Goal: Task Accomplishment & Management: Complete application form

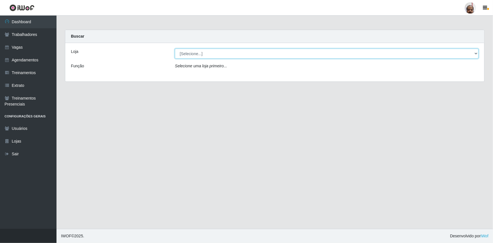
click at [186, 55] on select "[Selecione...] Mar Vermelho - Loja 05" at bounding box center [327, 54] width 304 height 10
select select "252"
click at [175, 49] on select "[Selecione...] Mar Vermelho - Loja 05" at bounding box center [327, 54] width 304 height 10
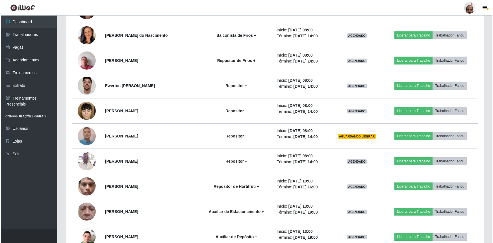
scroll to position [539, 0]
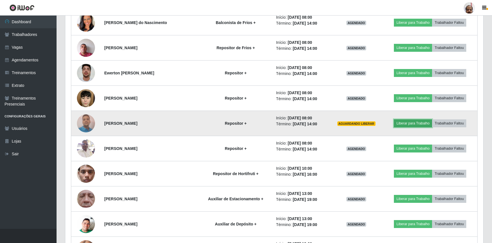
click at [421, 121] on button "Liberar para Trabalho" at bounding box center [413, 123] width 38 height 8
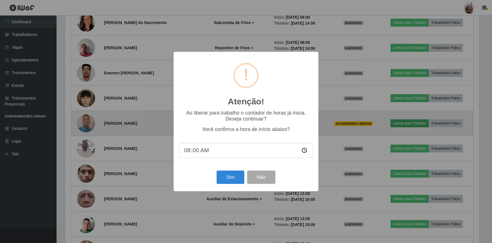
scroll to position [117, 415]
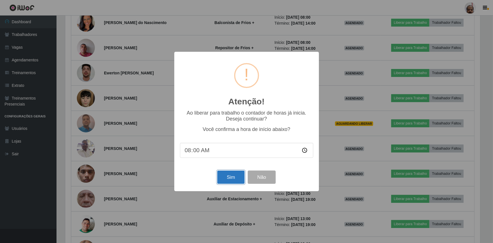
click at [230, 178] on button "Sim" at bounding box center [230, 176] width 27 height 13
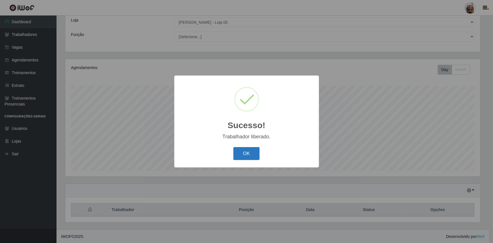
click at [251, 151] on button "OK" at bounding box center [246, 153] width 26 height 13
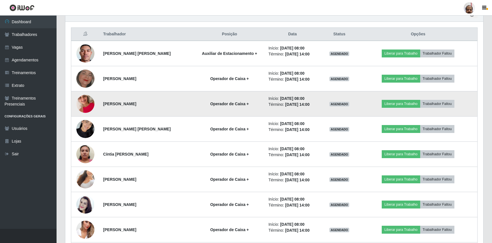
scroll to position [211, 0]
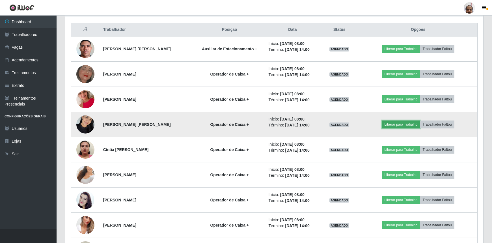
click at [407, 124] on button "Liberar para Trabalho" at bounding box center [400, 124] width 38 height 8
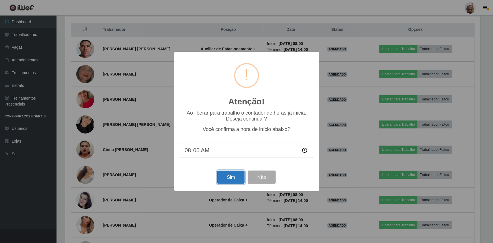
click at [234, 179] on button "Sim" at bounding box center [230, 176] width 27 height 13
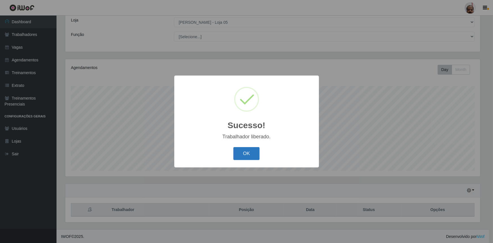
click at [247, 151] on button "OK" at bounding box center [246, 153] width 26 height 13
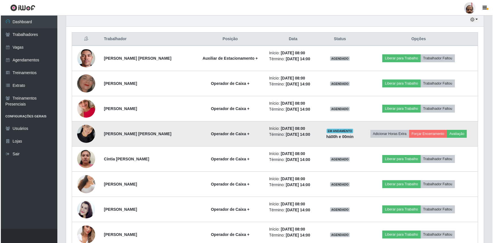
scroll to position [211, 0]
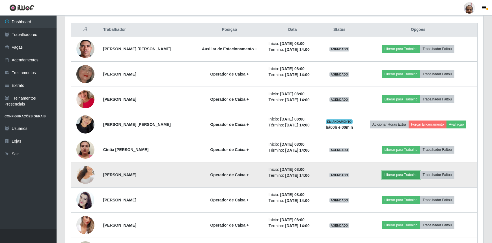
click at [403, 172] on button "Liberar para Trabalho" at bounding box center [400, 175] width 38 height 8
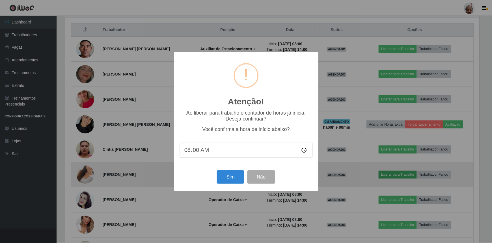
scroll to position [117, 415]
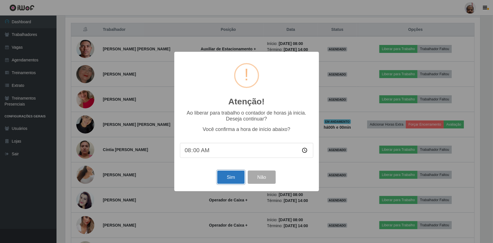
click at [232, 179] on button "Sim" at bounding box center [230, 176] width 27 height 13
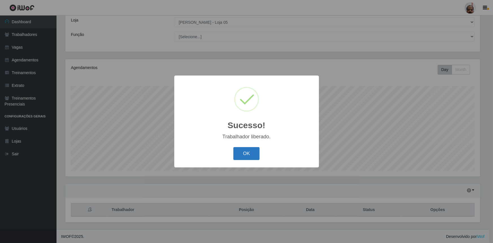
click at [244, 155] on button "OK" at bounding box center [246, 153] width 26 height 13
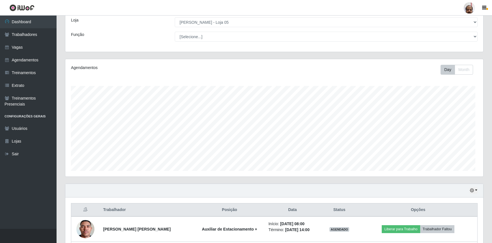
scroll to position [0, 0]
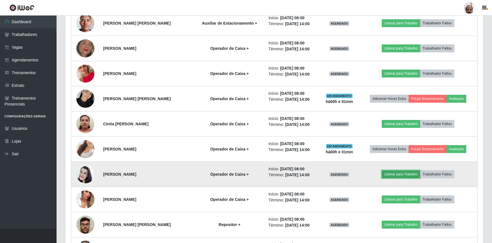
click at [400, 172] on button "Liberar para Trabalho" at bounding box center [400, 174] width 38 height 8
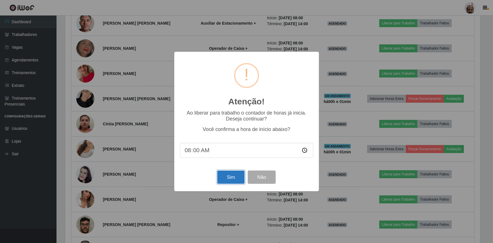
click at [234, 178] on button "Sim" at bounding box center [230, 176] width 27 height 13
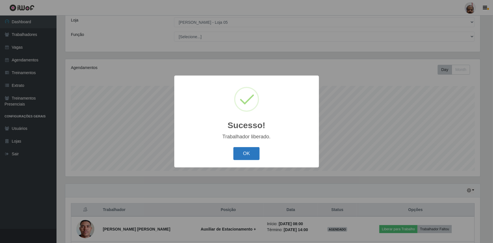
click at [246, 153] on button "OK" at bounding box center [246, 153] width 26 height 13
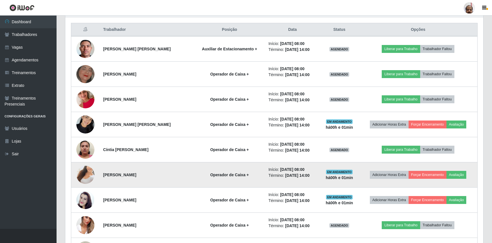
click at [88, 174] on img at bounding box center [85, 174] width 18 height 32
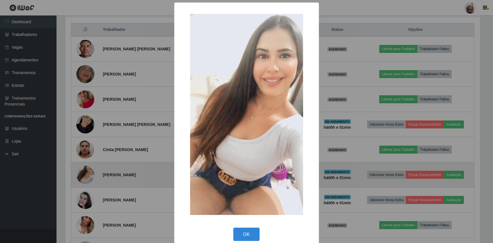
click at [88, 174] on div "× OK Cancel" at bounding box center [246, 121] width 493 height 243
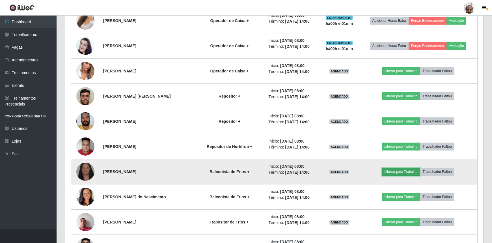
click at [397, 170] on button "Liberar para Trabalho" at bounding box center [400, 172] width 38 height 8
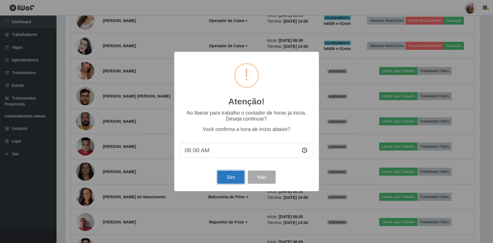
click at [234, 179] on button "Sim" at bounding box center [230, 176] width 27 height 13
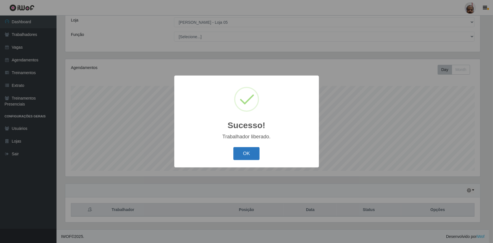
click at [249, 153] on button "OK" at bounding box center [246, 153] width 26 height 13
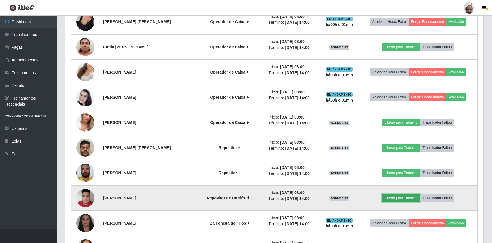
click at [398, 197] on button "Liberar para Trabalho" at bounding box center [400, 198] width 38 height 8
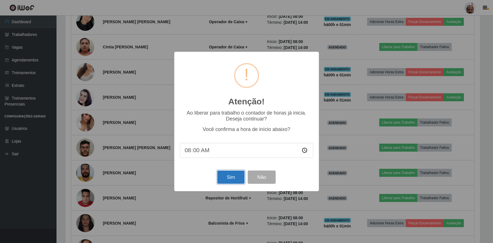
click at [231, 179] on button "Sim" at bounding box center [230, 176] width 27 height 13
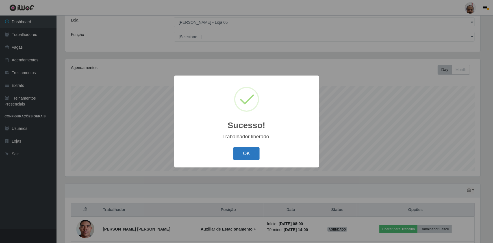
click at [248, 153] on button "OK" at bounding box center [246, 153] width 26 height 13
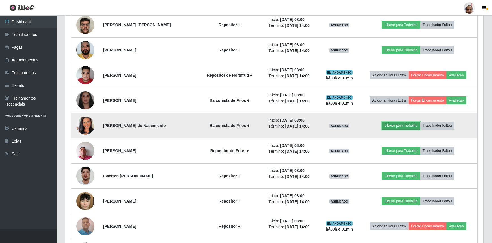
click at [394, 123] on button "Liberar para Trabalho" at bounding box center [400, 125] width 38 height 8
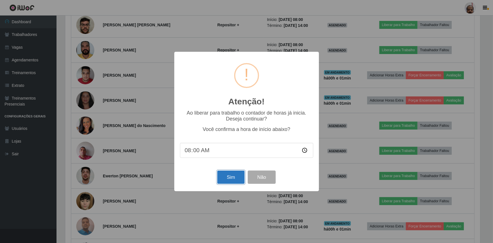
click at [231, 177] on button "Sim" at bounding box center [230, 176] width 27 height 13
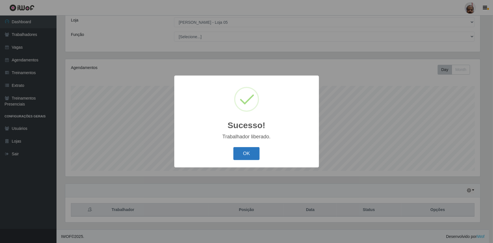
click at [247, 152] on button "OK" at bounding box center [246, 153] width 26 height 13
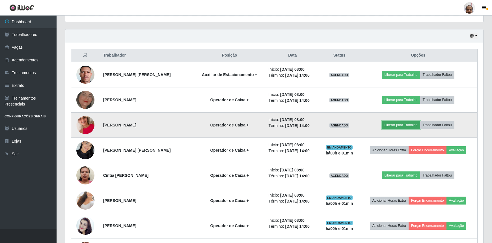
click at [397, 124] on button "Liberar para Trabalho" at bounding box center [400, 125] width 38 height 8
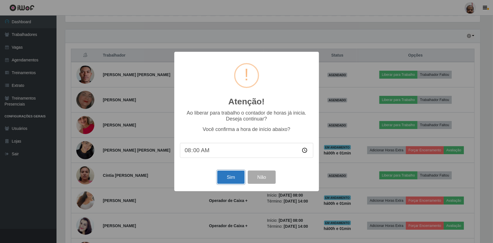
click at [232, 177] on button "Sim" at bounding box center [230, 176] width 27 height 13
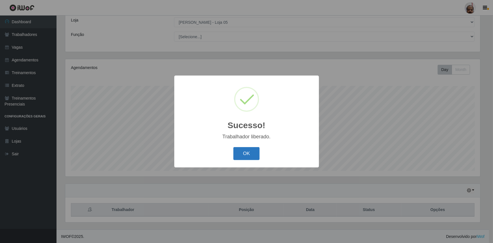
click at [240, 153] on button "OK" at bounding box center [246, 153] width 26 height 13
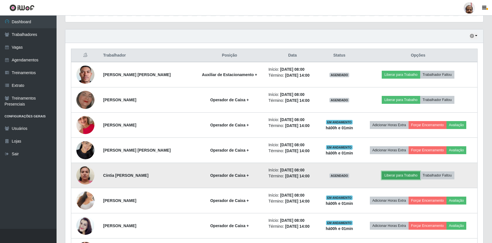
click at [399, 175] on button "Liberar para Trabalho" at bounding box center [400, 175] width 38 height 8
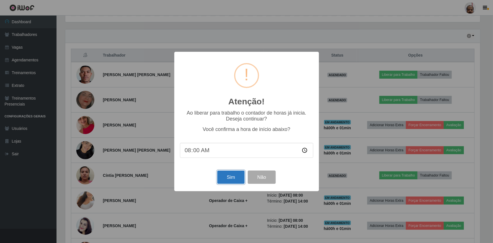
click at [229, 178] on button "Sim" at bounding box center [230, 176] width 27 height 13
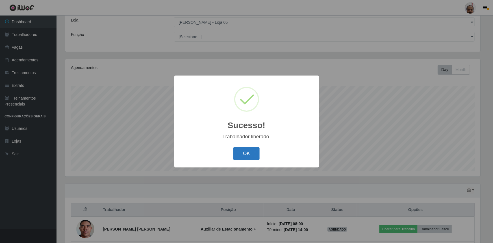
click at [251, 153] on button "OK" at bounding box center [246, 153] width 26 height 13
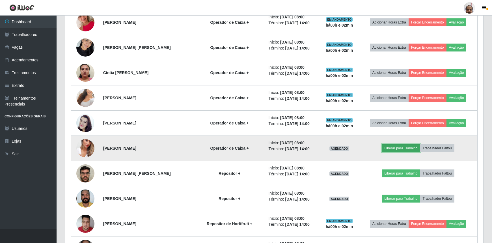
click at [399, 146] on button "Liberar para Trabalho" at bounding box center [400, 148] width 38 height 8
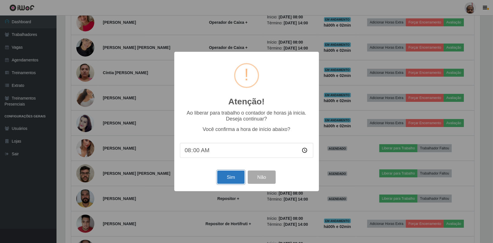
click at [233, 180] on button "Sim" at bounding box center [230, 176] width 27 height 13
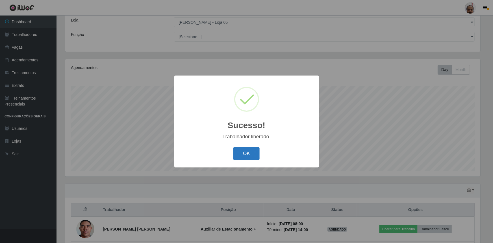
click at [249, 157] on button "OK" at bounding box center [246, 153] width 26 height 13
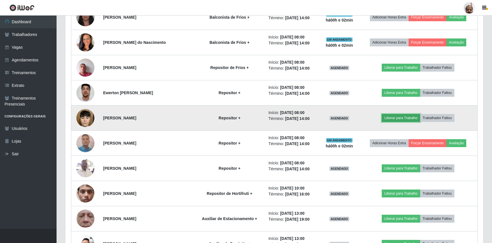
click at [405, 118] on button "Liberar para Trabalho" at bounding box center [400, 118] width 38 height 8
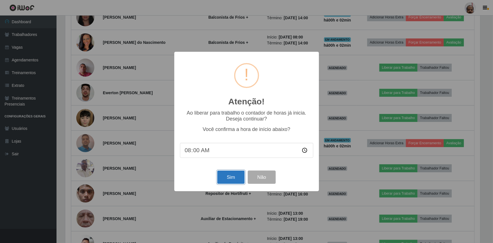
click at [232, 178] on button "Sim" at bounding box center [230, 176] width 27 height 13
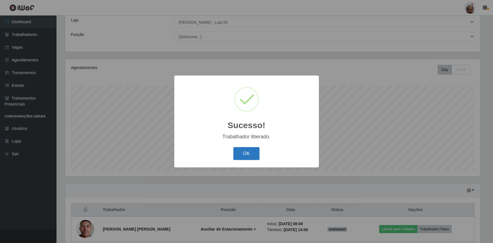
click at [250, 154] on button "OK" at bounding box center [246, 153] width 26 height 13
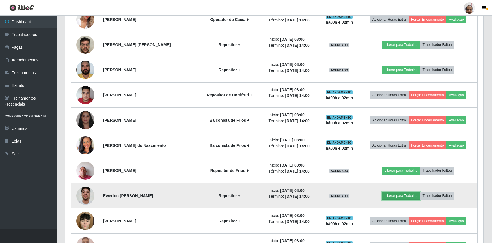
click at [395, 194] on button "Liberar para Trabalho" at bounding box center [400, 196] width 38 height 8
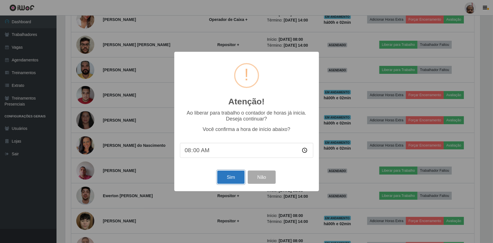
click at [233, 181] on button "Sim" at bounding box center [230, 176] width 27 height 13
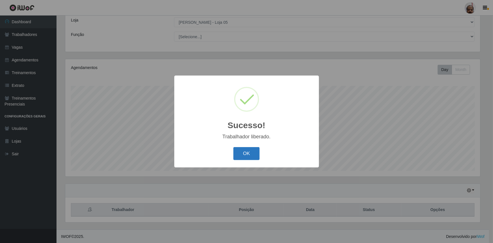
click at [249, 155] on button "OK" at bounding box center [246, 153] width 26 height 13
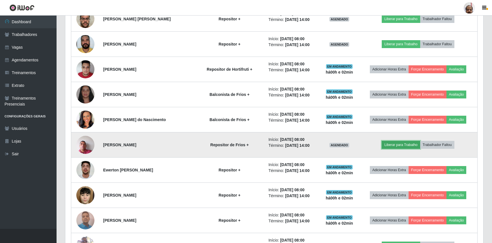
click at [405, 142] on button "Liberar para Trabalho" at bounding box center [400, 145] width 38 height 8
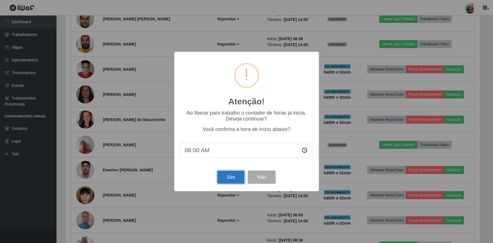
click at [234, 177] on button "Sim" at bounding box center [230, 176] width 27 height 13
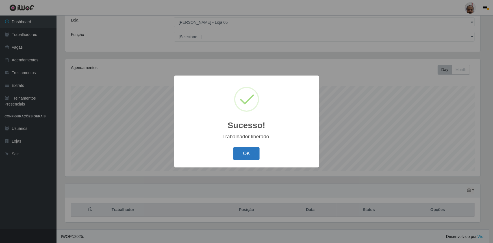
click at [252, 155] on button "OK" at bounding box center [246, 153] width 26 height 13
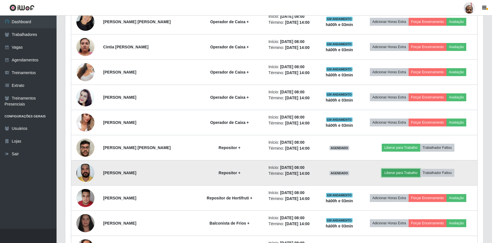
click at [408, 173] on button "Liberar para Trabalho" at bounding box center [400, 173] width 38 height 8
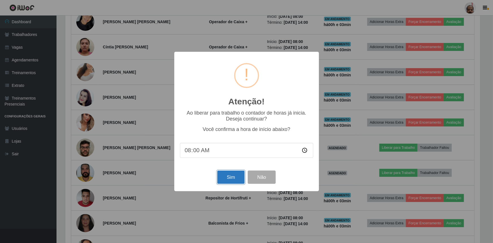
click at [229, 178] on button "Sim" at bounding box center [230, 176] width 27 height 13
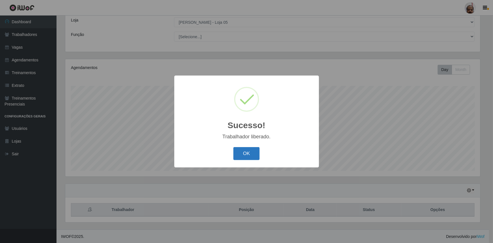
click at [255, 156] on button "OK" at bounding box center [246, 153] width 26 height 13
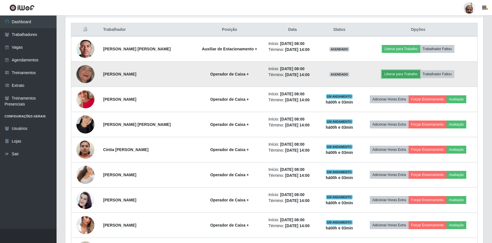
click at [404, 72] on button "Liberar para Trabalho" at bounding box center [400, 74] width 38 height 8
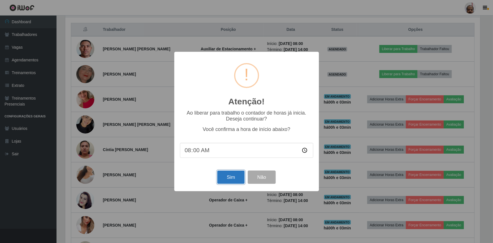
click at [229, 181] on button "Sim" at bounding box center [230, 176] width 27 height 13
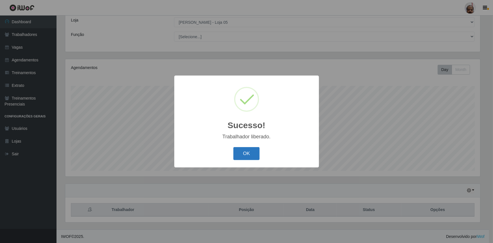
click at [247, 154] on button "OK" at bounding box center [246, 153] width 26 height 13
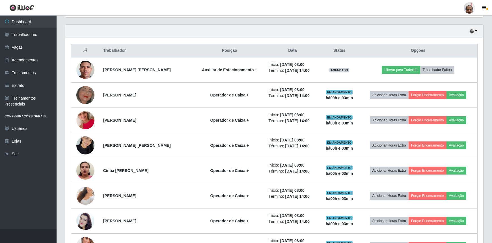
scroll to position [186, 0]
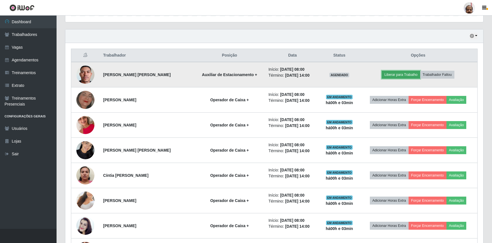
click at [394, 74] on button "Liberar para Trabalho" at bounding box center [400, 75] width 38 height 8
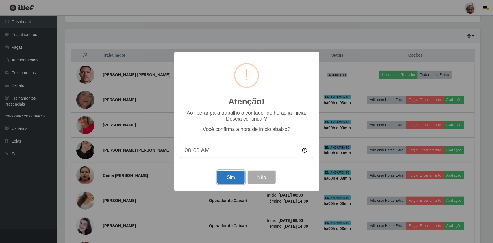
click at [218, 180] on button "Sim" at bounding box center [230, 176] width 27 height 13
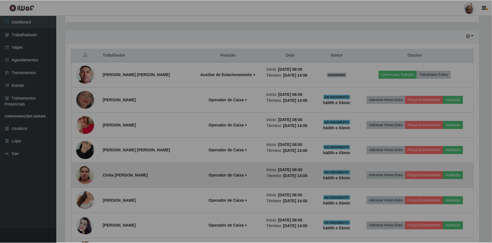
scroll to position [282391, 282091]
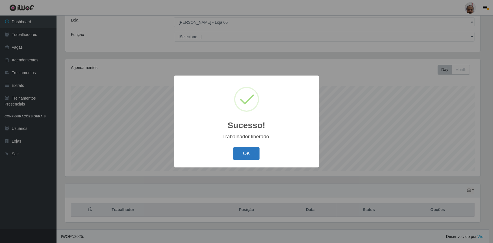
click at [253, 155] on button "OK" at bounding box center [246, 153] width 26 height 13
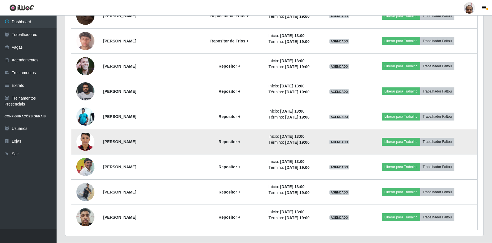
scroll to position [1036, 0]
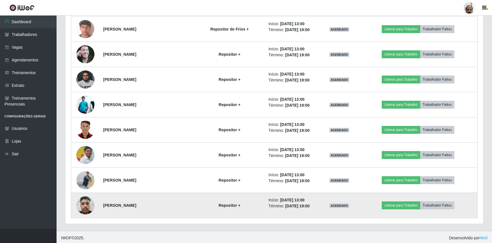
click at [88, 204] on img at bounding box center [85, 205] width 18 height 24
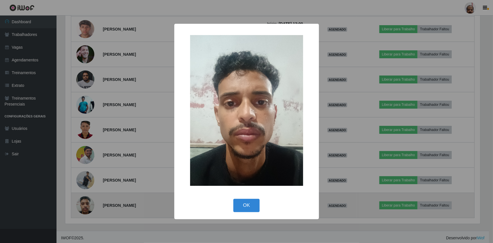
click at [88, 204] on div "× OK Cancel" at bounding box center [246, 121] width 493 height 243
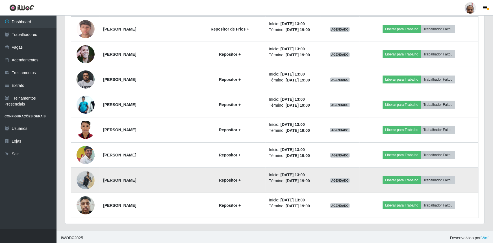
scroll to position [117, 418]
click at [85, 181] on img at bounding box center [85, 180] width 18 height 24
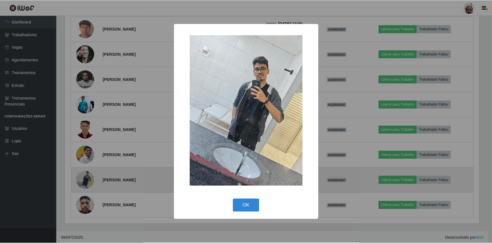
scroll to position [117, 415]
click at [85, 181] on div "× OK Cancel" at bounding box center [246, 121] width 493 height 243
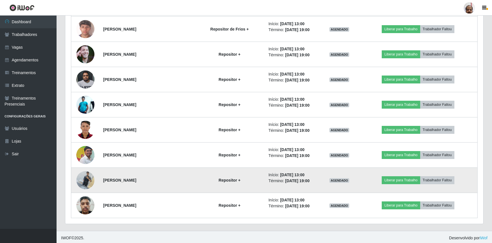
scroll to position [117, 418]
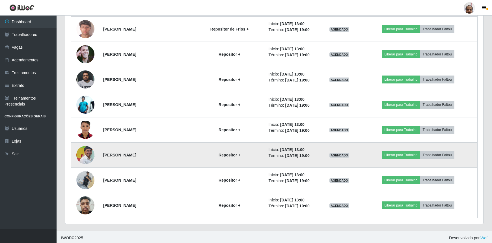
click at [81, 158] on img at bounding box center [85, 155] width 18 height 23
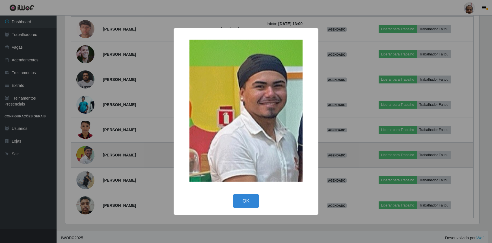
scroll to position [117, 415]
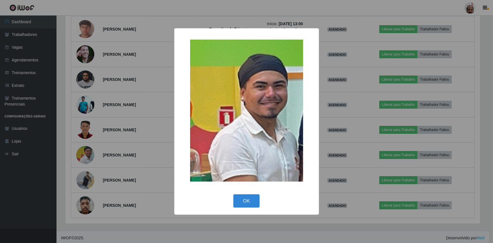
click at [81, 158] on div "× OK Cancel" at bounding box center [246, 121] width 493 height 243
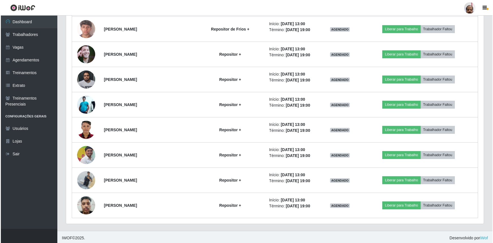
scroll to position [117, 418]
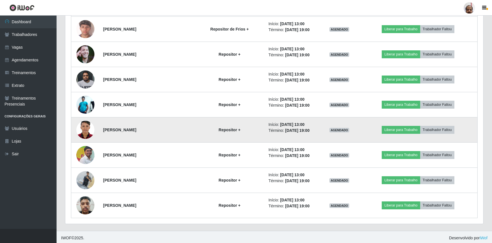
click at [81, 130] on img at bounding box center [85, 129] width 18 height 25
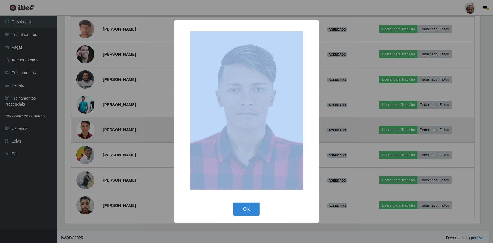
click at [81, 131] on div "× OK Cancel" at bounding box center [246, 121] width 493 height 243
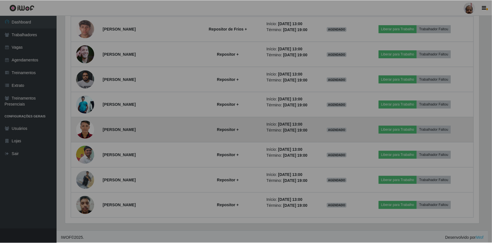
scroll to position [117, 418]
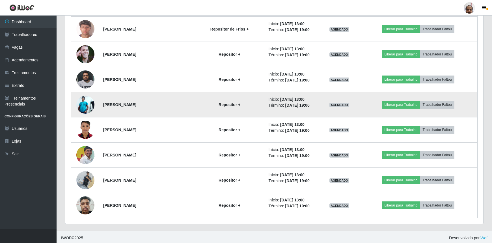
click at [82, 99] on img at bounding box center [85, 104] width 18 height 18
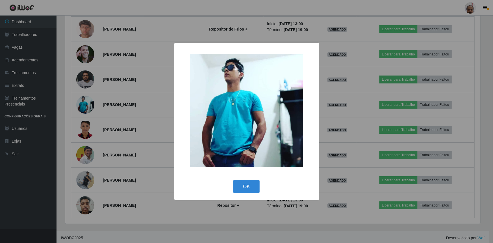
click at [82, 99] on div "× OK Cancel" at bounding box center [246, 121] width 493 height 243
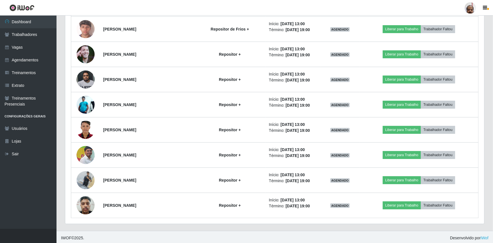
scroll to position [117, 418]
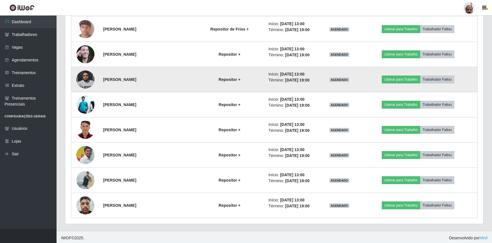
click at [87, 74] on img at bounding box center [85, 79] width 18 height 24
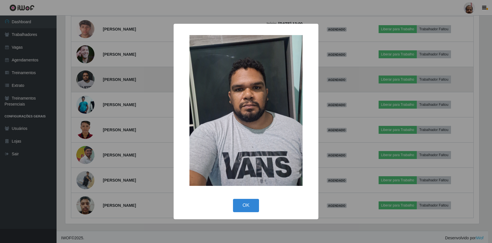
scroll to position [117, 415]
click at [87, 74] on div "× OK Cancel" at bounding box center [246, 121] width 493 height 243
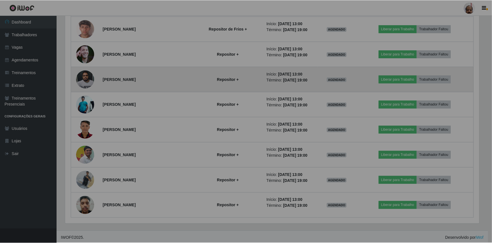
scroll to position [117, 418]
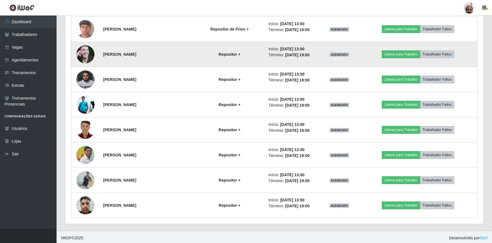
click at [86, 54] on img at bounding box center [85, 54] width 18 height 32
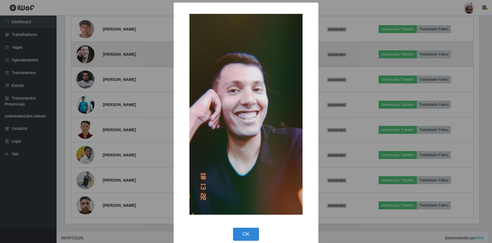
scroll to position [282391, 282093]
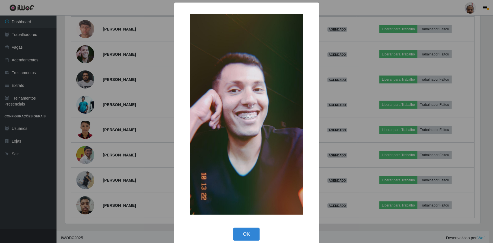
click at [86, 54] on div "× OK Cancel" at bounding box center [246, 121] width 493 height 243
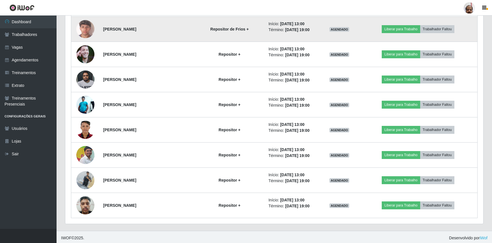
click at [88, 32] on img at bounding box center [85, 29] width 18 height 32
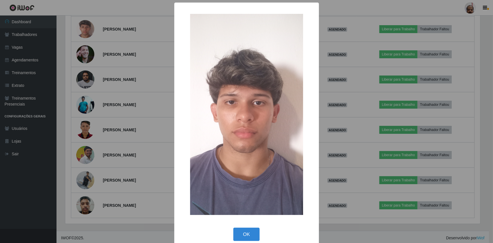
click at [112, 58] on div "× OK Cancel" at bounding box center [246, 121] width 493 height 243
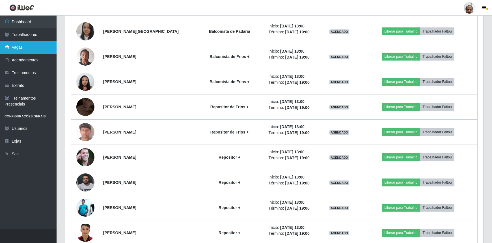
click at [17, 46] on link "Vagas" at bounding box center [28, 47] width 57 height 13
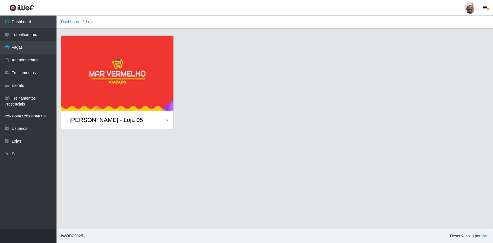
click at [106, 119] on div "[PERSON_NAME] - Loja 05" at bounding box center [105, 119] width 73 height 7
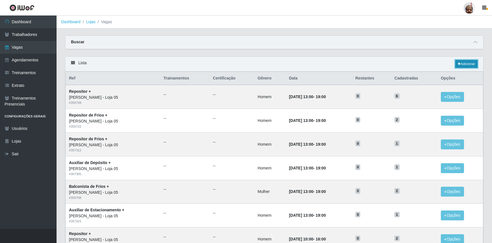
click at [466, 67] on link "Adicionar" at bounding box center [466, 64] width 22 height 8
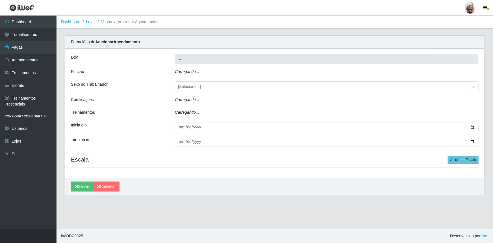
type input "[PERSON_NAME] - Loja 05"
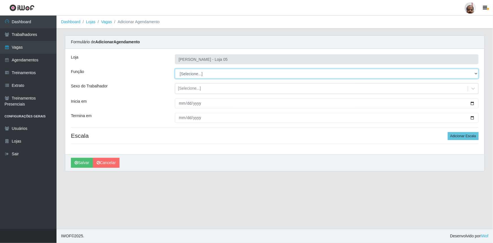
click at [476, 71] on select "[Selecione...] ASG ASG + ASG ++ Auxiliar de Depósito Auxiliar de Depósito + Aux…" at bounding box center [327, 74] width 304 height 10
select select "82"
click at [175, 69] on select "[Selecione...] ASG ASG + ASG ++ Auxiliar de Depósito Auxiliar de Depósito + Aux…" at bounding box center [327, 74] width 304 height 10
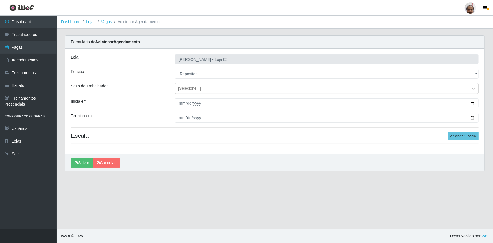
click at [473, 90] on icon at bounding box center [473, 89] width 6 height 6
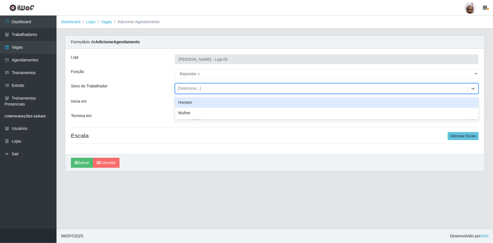
click at [196, 106] on div "Homem" at bounding box center [327, 102] width 304 height 10
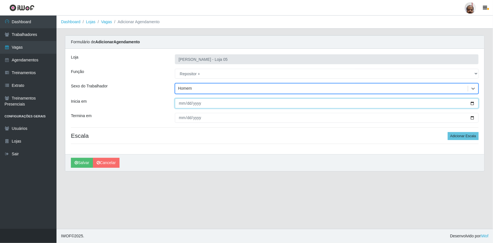
click at [475, 101] on input "Inicia em" at bounding box center [327, 103] width 304 height 10
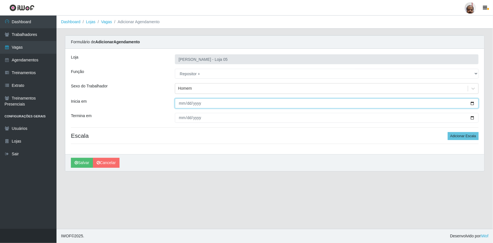
click at [474, 104] on input "Inicia em" at bounding box center [327, 103] width 304 height 10
type input "[DATE]"
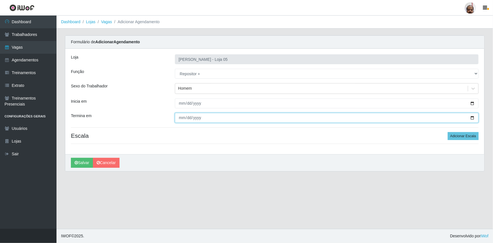
drag, startPoint x: 471, startPoint y: 117, endPoint x: 466, endPoint y: 119, distance: 5.4
click at [471, 117] on input "Termina em" at bounding box center [327, 118] width 304 height 10
type input "[DATE]"
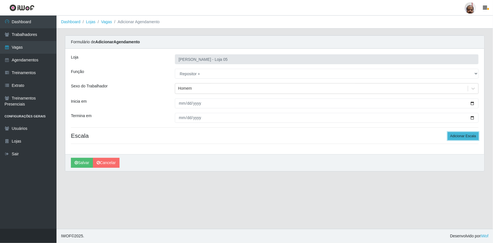
click at [460, 135] on button "Adicionar Escala" at bounding box center [463, 136] width 31 height 8
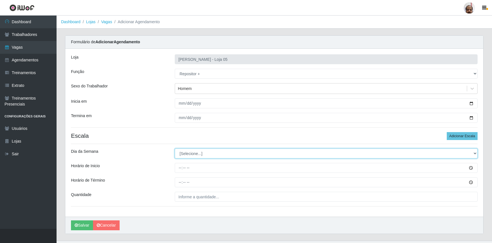
click at [473, 153] on select "[Selecione...] Segunda Terça Quarta Quinta Sexta Sábado Domingo" at bounding box center [326, 153] width 303 height 10
select select "0"
click at [175, 148] on select "[Selecione...] Segunda Terça Quarta Quinta Sexta Sábado Domingo" at bounding box center [326, 153] width 303 height 10
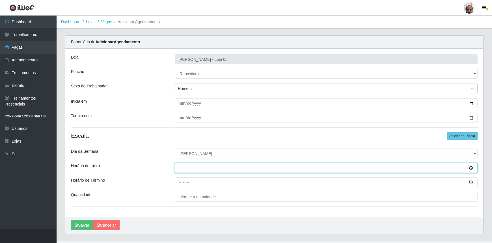
click at [177, 170] on input "Horário de Inicio" at bounding box center [326, 168] width 303 height 10
type input "13:00"
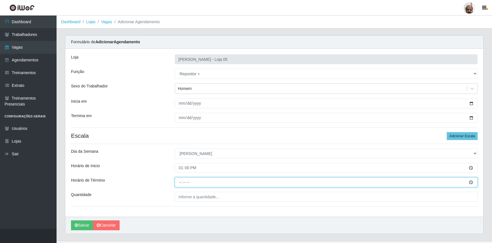
click at [177, 183] on input "Horário de Término" at bounding box center [326, 182] width 303 height 10
type input "19:00"
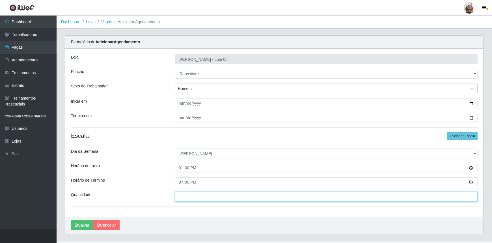
click at [184, 194] on input "___" at bounding box center [326, 197] width 303 height 10
type input "2__"
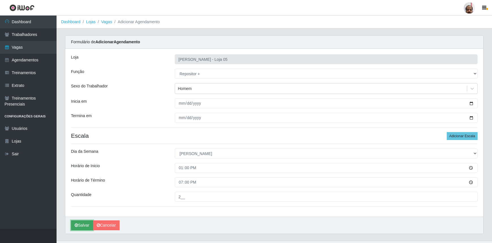
click at [80, 226] on button "Salvar" at bounding box center [82, 225] width 22 height 10
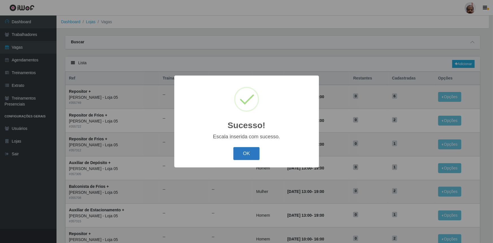
click at [250, 159] on button "OK" at bounding box center [246, 153] width 26 height 13
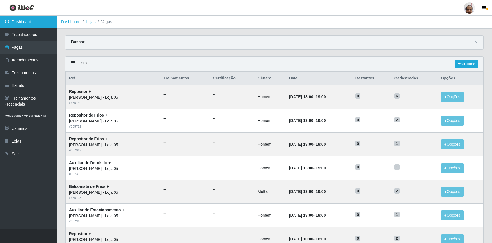
click at [20, 24] on link "Dashboard" at bounding box center [28, 22] width 57 height 13
